Goal: Task Accomplishment & Management: Manage account settings

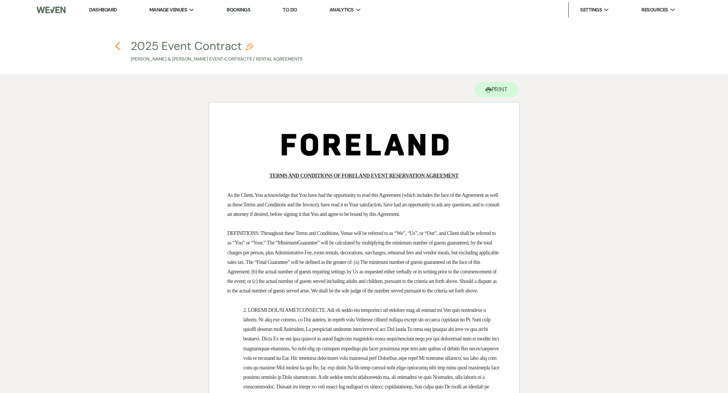
click at [118, 46] on icon "Previous" at bounding box center [118, 46] width 6 height 9
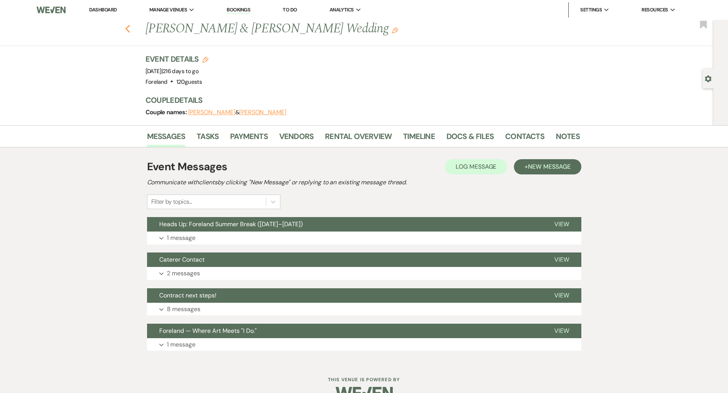
click at [126, 26] on icon "Previous" at bounding box center [128, 28] width 6 height 9
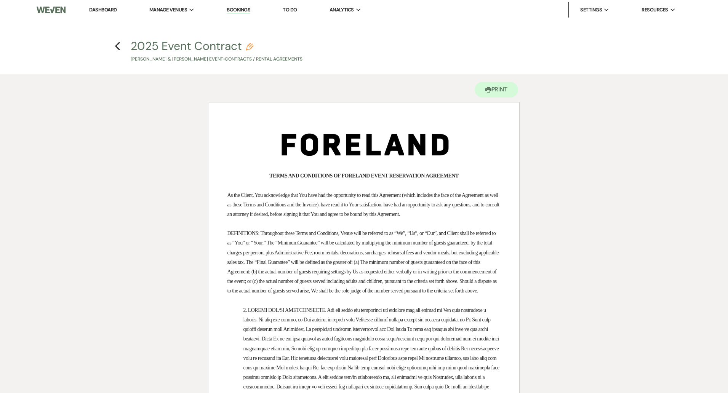
drag, startPoint x: 239, startPoint y: 8, endPoint x: 234, endPoint y: 15, distance: 7.9
click at [239, 9] on link "Bookings" at bounding box center [239, 9] width 24 height 7
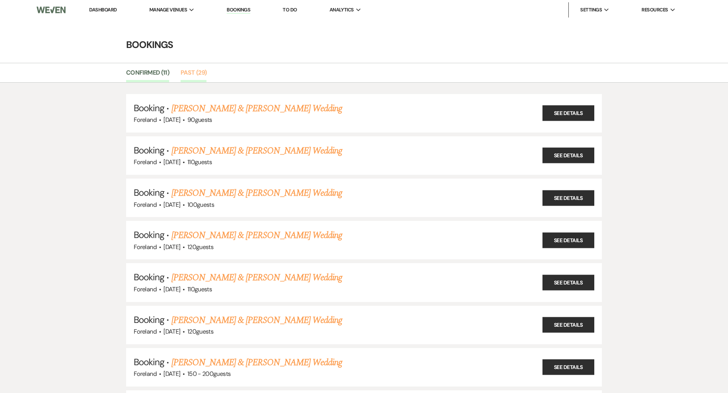
click at [196, 73] on link "Past (29)" at bounding box center [194, 75] width 26 height 14
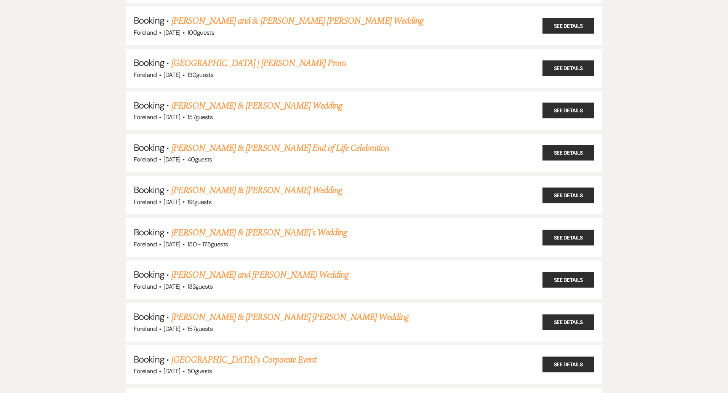
scroll to position [902, 0]
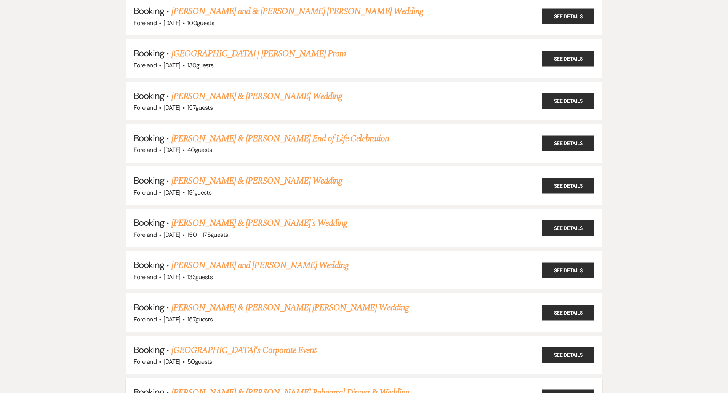
click at [238, 386] on link "[PERSON_NAME] & [PERSON_NAME] Rehearsal Dinner & Wedding" at bounding box center [290, 393] width 238 height 14
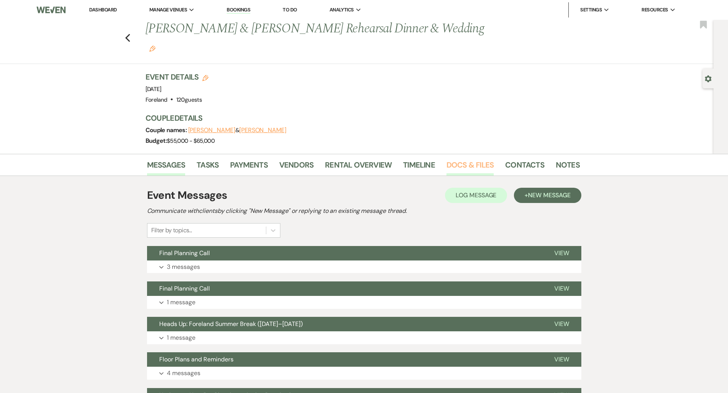
click at [459, 159] on link "Docs & Files" at bounding box center [470, 167] width 47 height 17
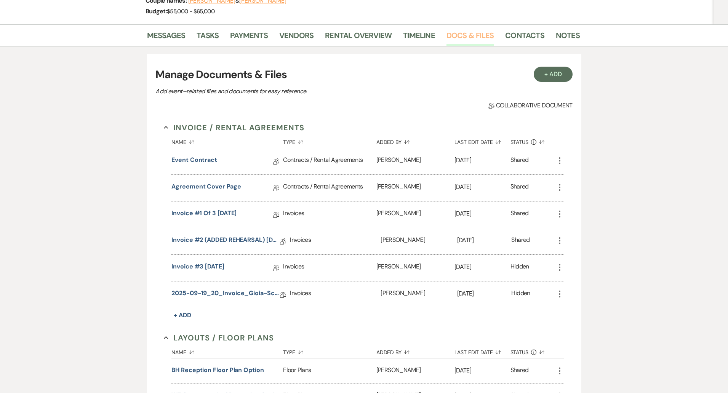
scroll to position [120, 0]
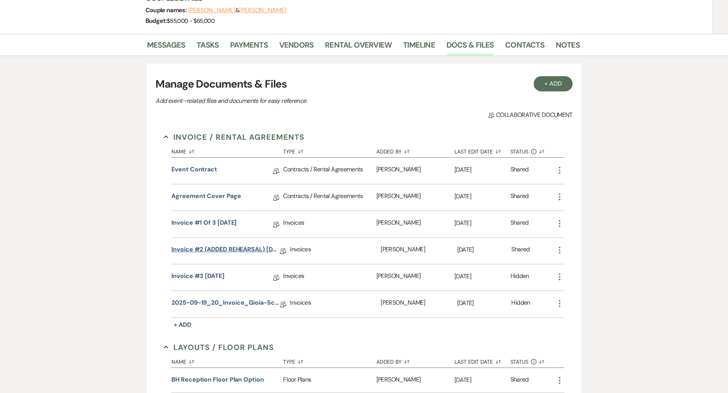
click at [202, 245] on link "Invoice #2 (ADDED REHEARSAL) [DATE]" at bounding box center [225, 251] width 109 height 12
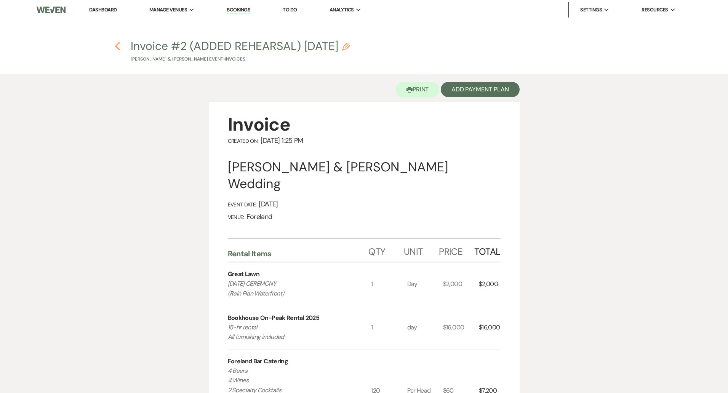
click at [119, 46] on icon "Previous" at bounding box center [118, 46] width 6 height 9
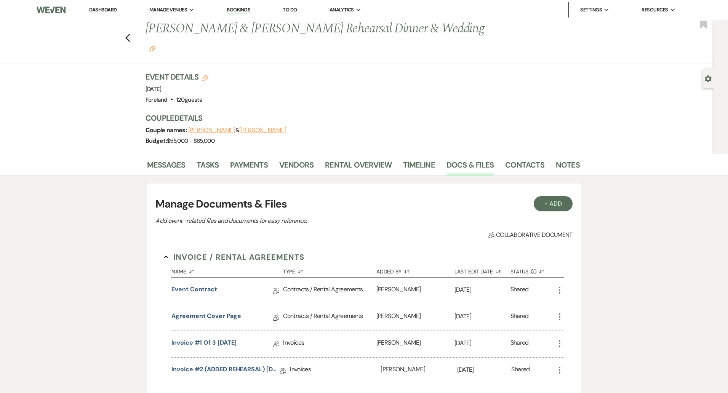
scroll to position [120, 0]
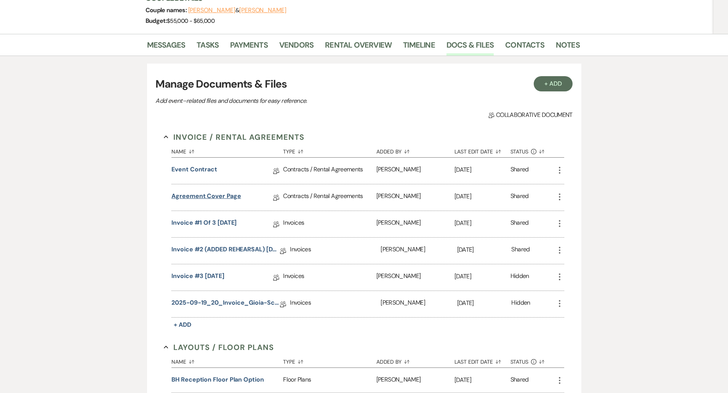
click at [196, 192] on link "Agreement Cover Page" at bounding box center [205, 198] width 69 height 12
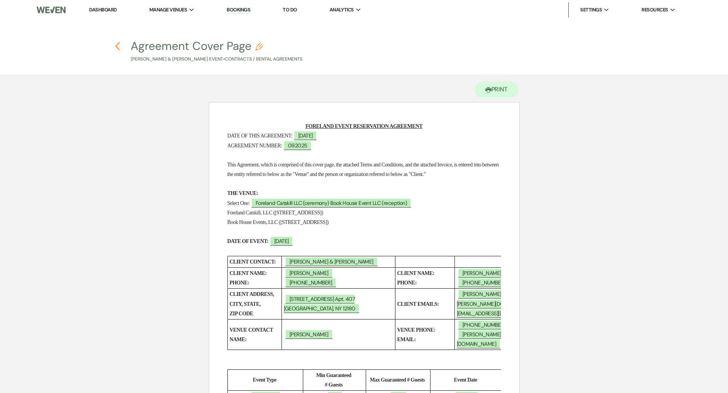
click at [117, 45] on use "button" at bounding box center [117, 46] width 5 height 8
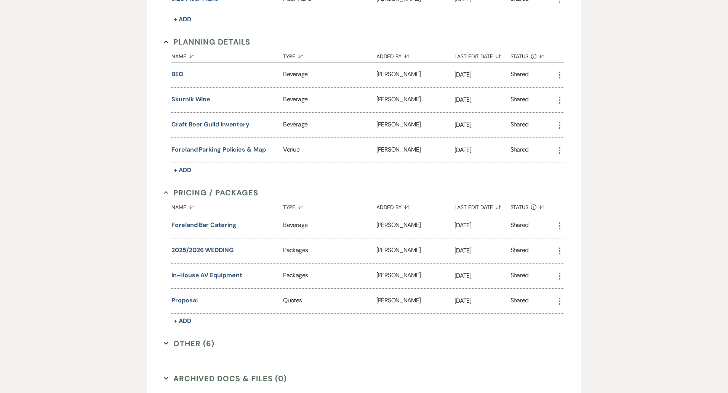
scroll to position [577, 0]
click at [209, 220] on button "Foreland Bar Catering" at bounding box center [203, 224] width 65 height 9
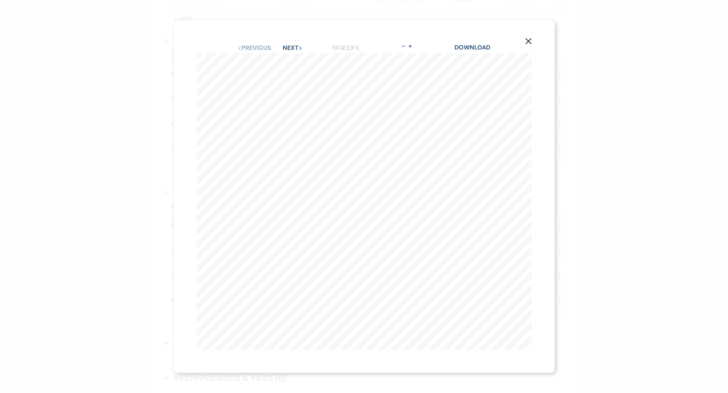
click at [527, 41] on icon "X" at bounding box center [528, 41] width 7 height 7
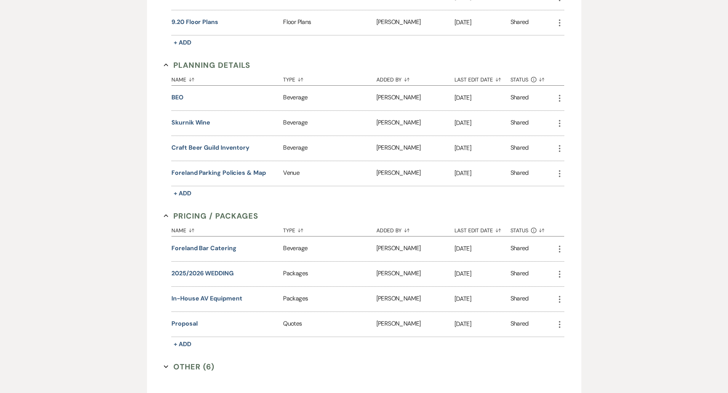
scroll to position [528, 0]
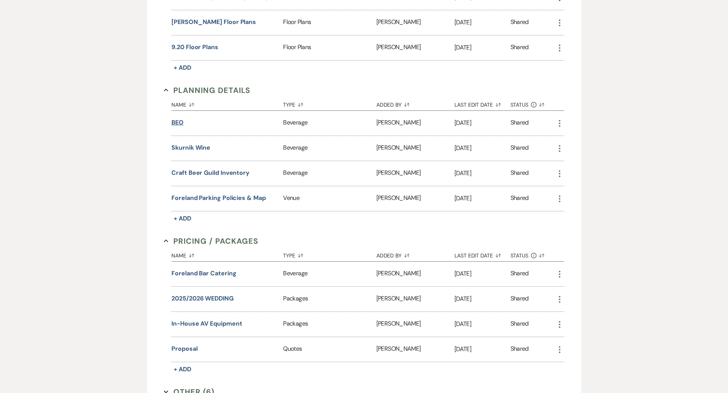
click at [181, 118] on button "BEO" at bounding box center [177, 122] width 12 height 9
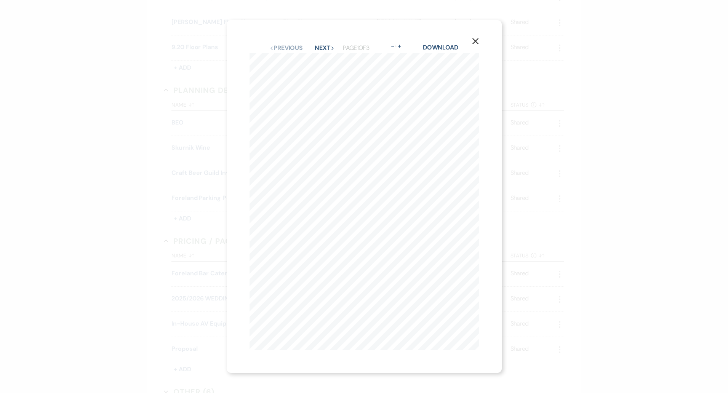
click at [473, 42] on icon "X" at bounding box center [475, 41] width 7 height 7
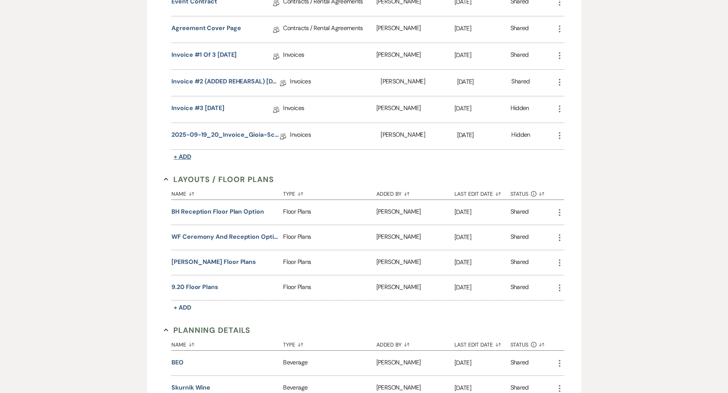
scroll to position [284, 0]
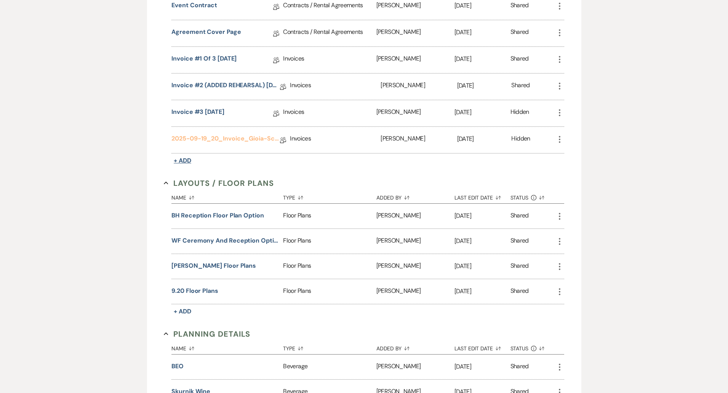
click at [189, 134] on link "2025-09-19_20_Invoice_Gioia-Scafuto_Wedding" at bounding box center [225, 140] width 109 height 12
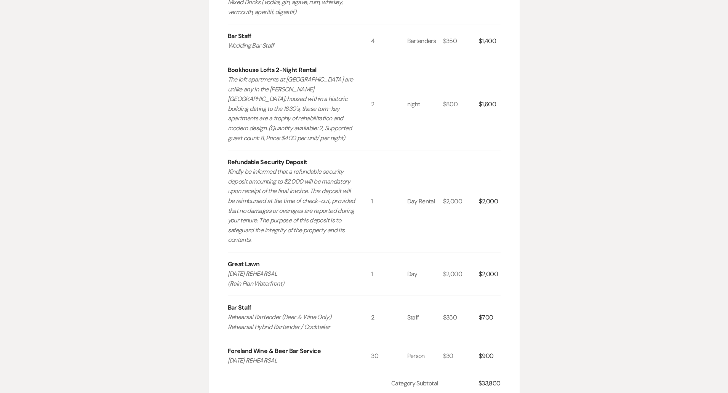
scroll to position [409, 0]
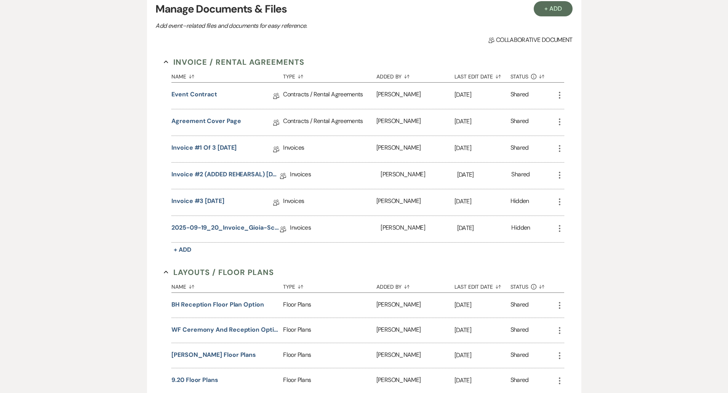
scroll to position [190, 0]
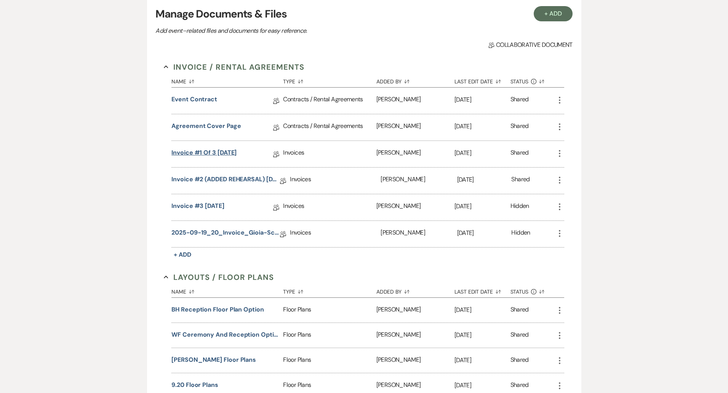
click at [214, 148] on link "Invoice #1 of 3 [DATE]" at bounding box center [203, 154] width 65 height 12
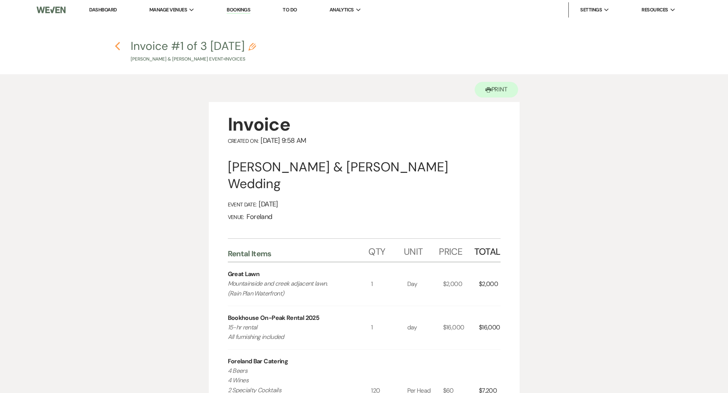
click at [118, 45] on icon "Previous" at bounding box center [118, 46] width 6 height 9
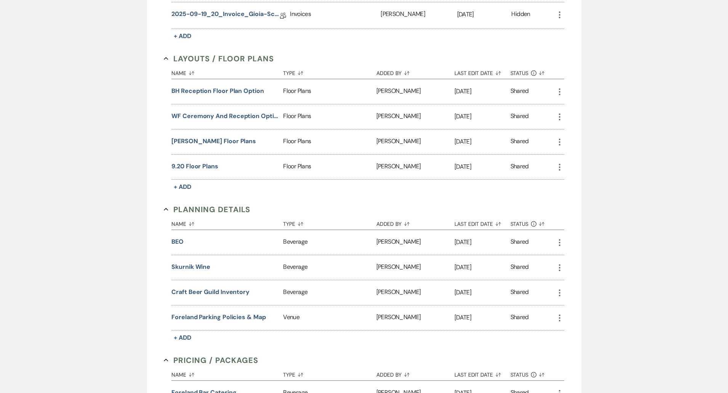
scroll to position [408, 0]
